Goal: Information Seeking & Learning: Learn about a topic

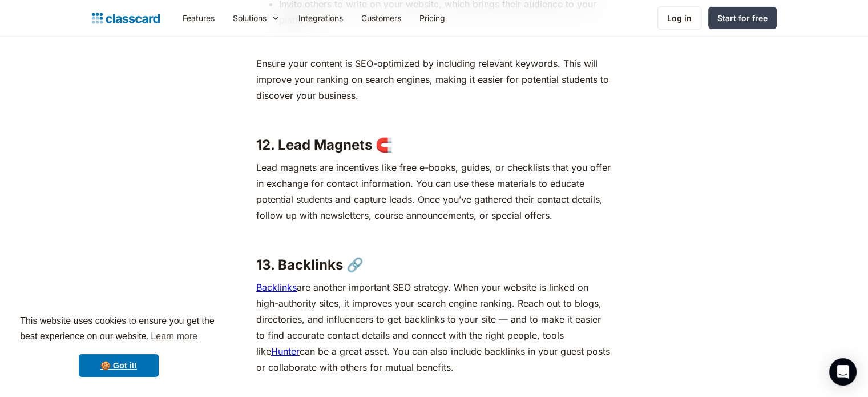
scroll to position [3994, 0]
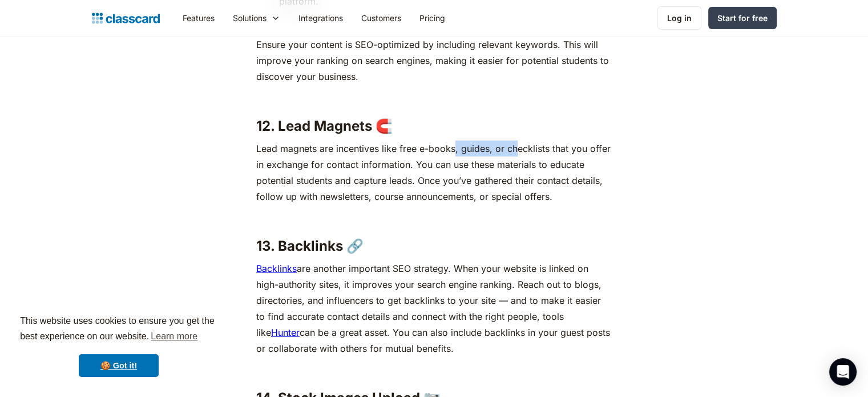
drag, startPoint x: 459, startPoint y: 146, endPoint x: 516, endPoint y: 145, distance: 57.1
click at [516, 145] on p "Lead magnets are incentives like free e-books, guides, or checklists that you o…" at bounding box center [433, 172] width 355 height 64
click at [544, 145] on p "Lead magnets are incentives like free e-books, guides, or checklists that you o…" at bounding box center [433, 172] width 355 height 64
drag, startPoint x: 641, startPoint y: 148, endPoint x: 458, endPoint y: 138, distance: 183.4
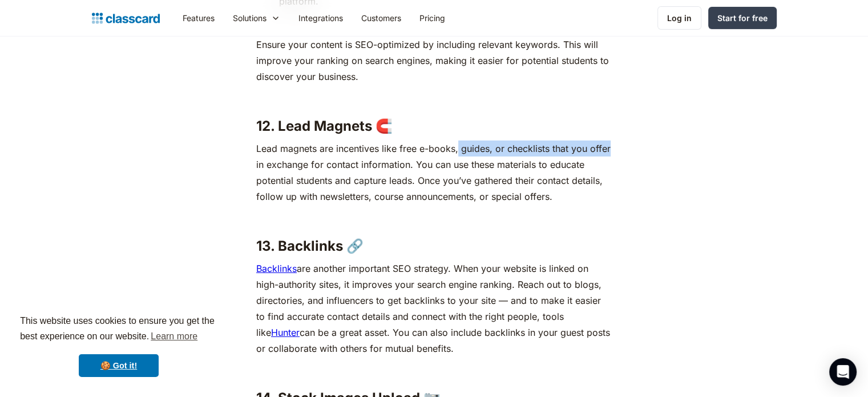
click at [499, 145] on p "Lead magnets are incentives like free e-books, guides, or checklists that you o…" at bounding box center [433, 172] width 355 height 64
drag, startPoint x: 468, startPoint y: 163, endPoint x: 536, endPoint y: 166, distance: 68.5
click at [514, 166] on p "Lead magnets are incentives like free e-books, guides, or checklists that you o…" at bounding box center [433, 172] width 355 height 64
click at [577, 166] on p "Lead magnets are incentives like free e-books, guides, or checklists that you o…" at bounding box center [433, 172] width 355 height 64
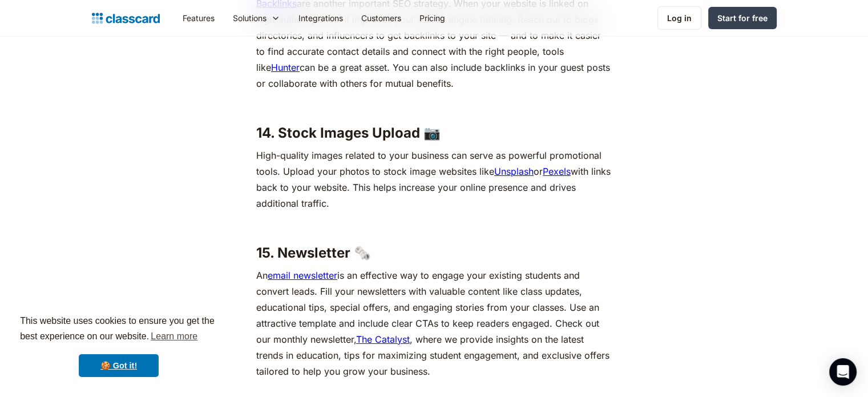
scroll to position [4279, 0]
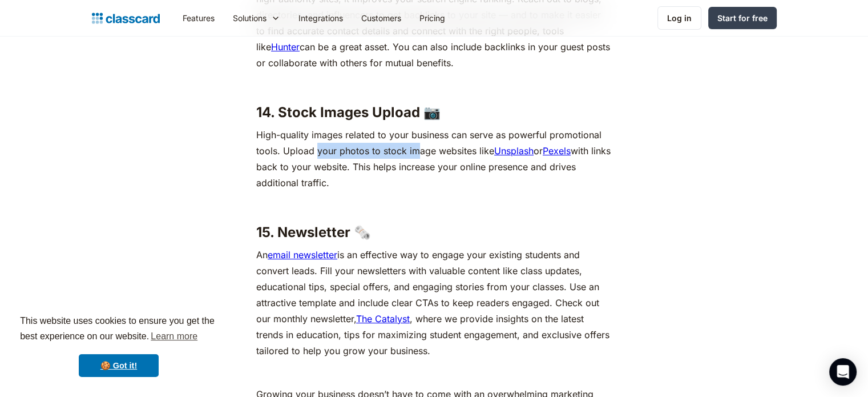
drag, startPoint x: 317, startPoint y: 151, endPoint x: 428, endPoint y: 157, distance: 110.9
click at [422, 157] on p "High-quality images related to your business can serve as powerful promotional …" at bounding box center [433, 159] width 355 height 64
click at [488, 176] on p "High-quality images related to your business can serve as powerful promotional …" at bounding box center [433, 159] width 355 height 64
drag, startPoint x: 246, startPoint y: 151, endPoint x: 300, endPoint y: 157, distance: 54.1
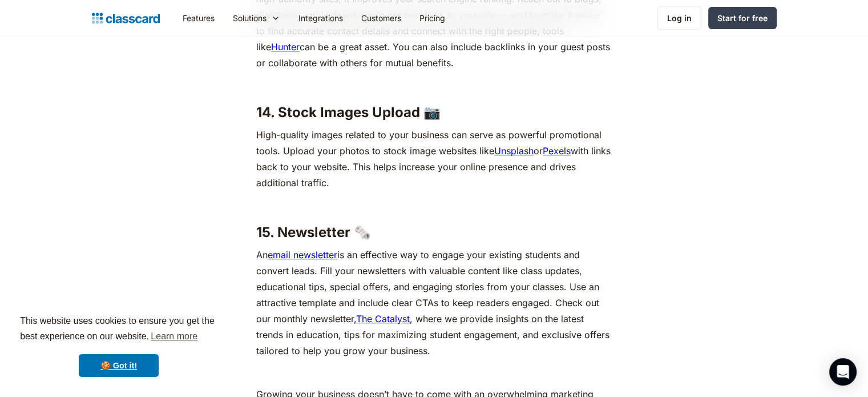
click at [386, 186] on p "High-quality images related to your business can serve as powerful promotional …" at bounding box center [433, 159] width 355 height 64
drag, startPoint x: 386, startPoint y: 153, endPoint x: 393, endPoint y: 159, distance: 8.9
click at [393, 159] on p "High-quality images related to your business can serve as powerful promotional …" at bounding box center [433, 159] width 355 height 64
click at [430, 177] on p "High-quality images related to your business can serve as powerful promotional …" at bounding box center [433, 159] width 355 height 64
click at [514, 151] on link "Unsplash" at bounding box center [513, 150] width 39 height 11
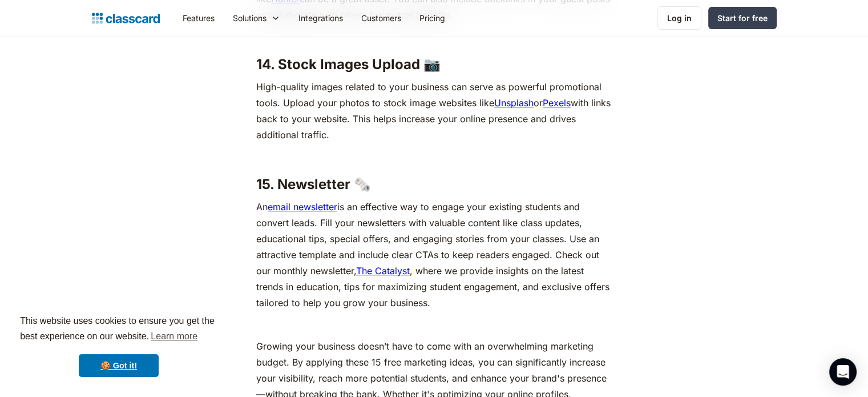
scroll to position [4374, 0]
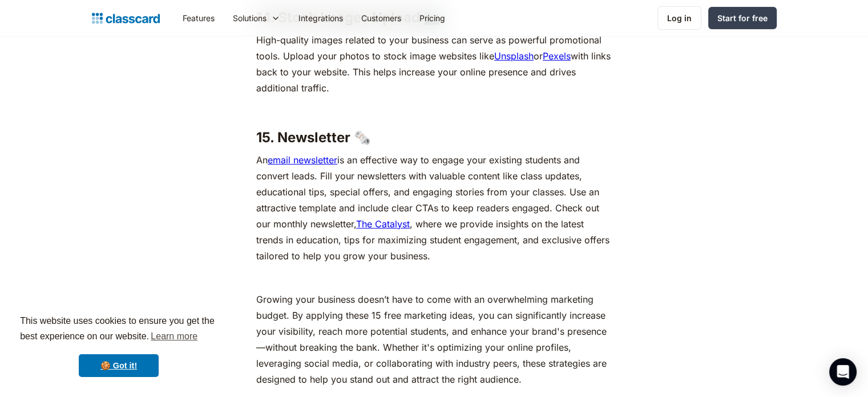
click at [557, 56] on link "Pexels" at bounding box center [557, 55] width 28 height 11
